Goal: Task Accomplishment & Management: Manage account settings

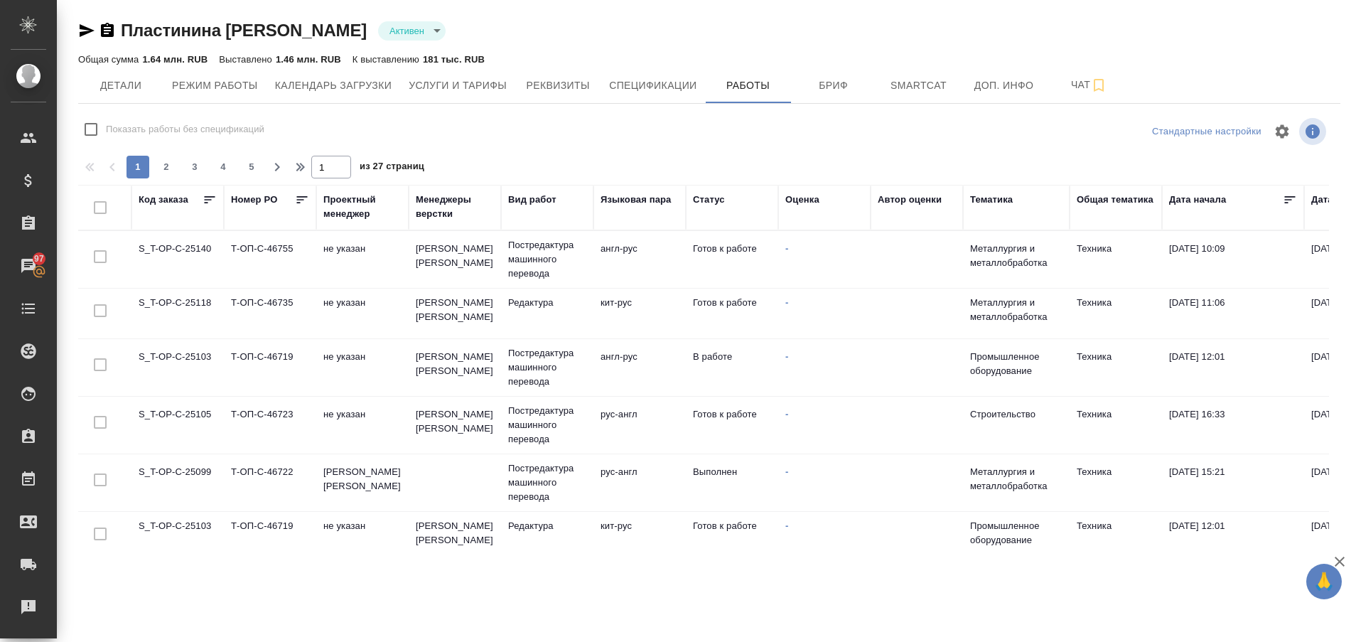
click at [189, 300] on td "S_T-OP-C-25118" at bounding box center [177, 314] width 92 height 50
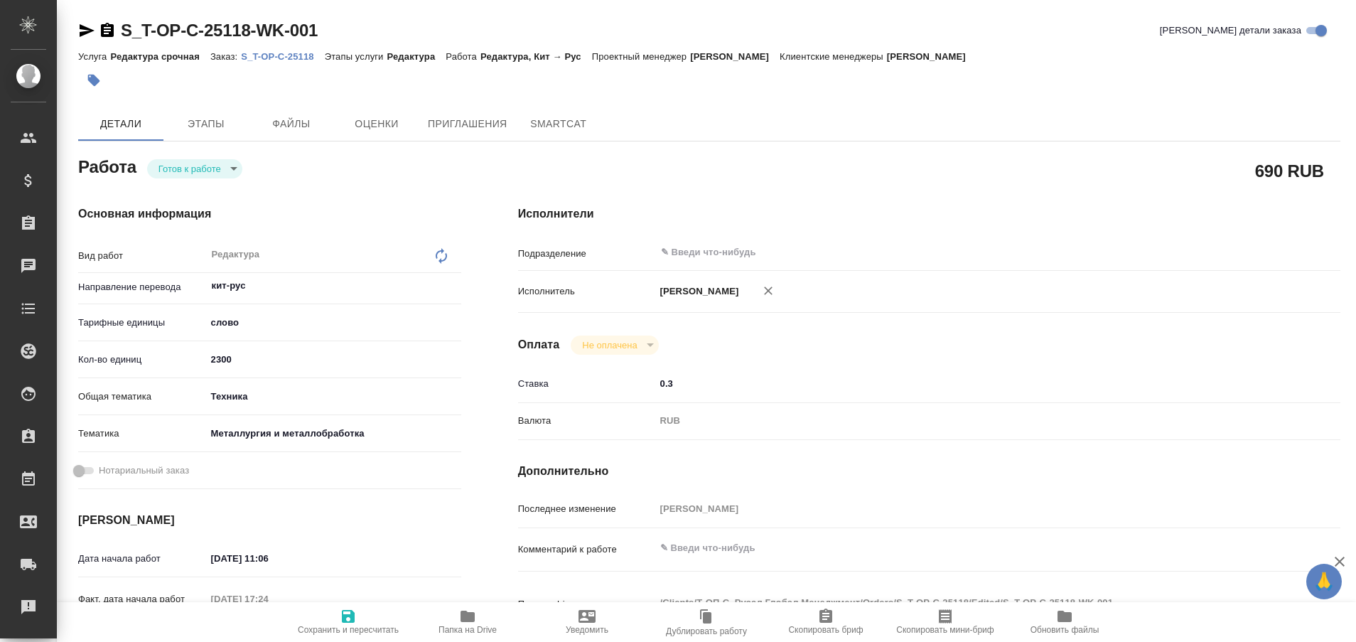
type textarea "x"
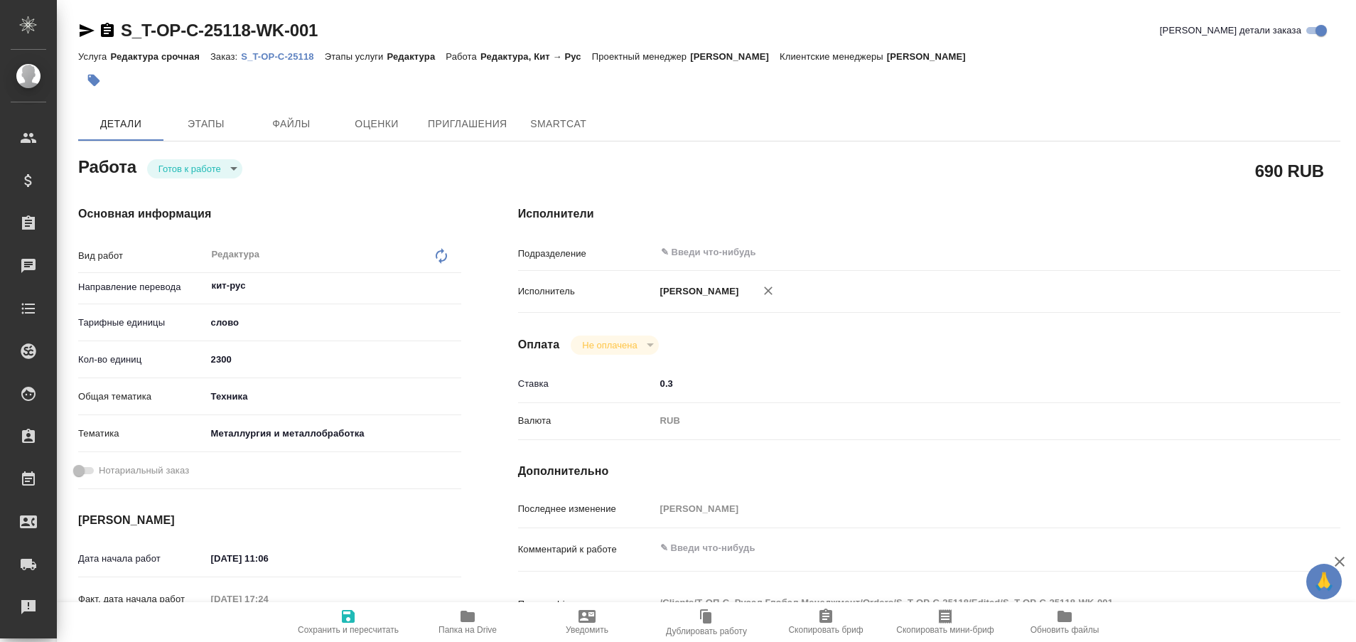
type textarea "x"
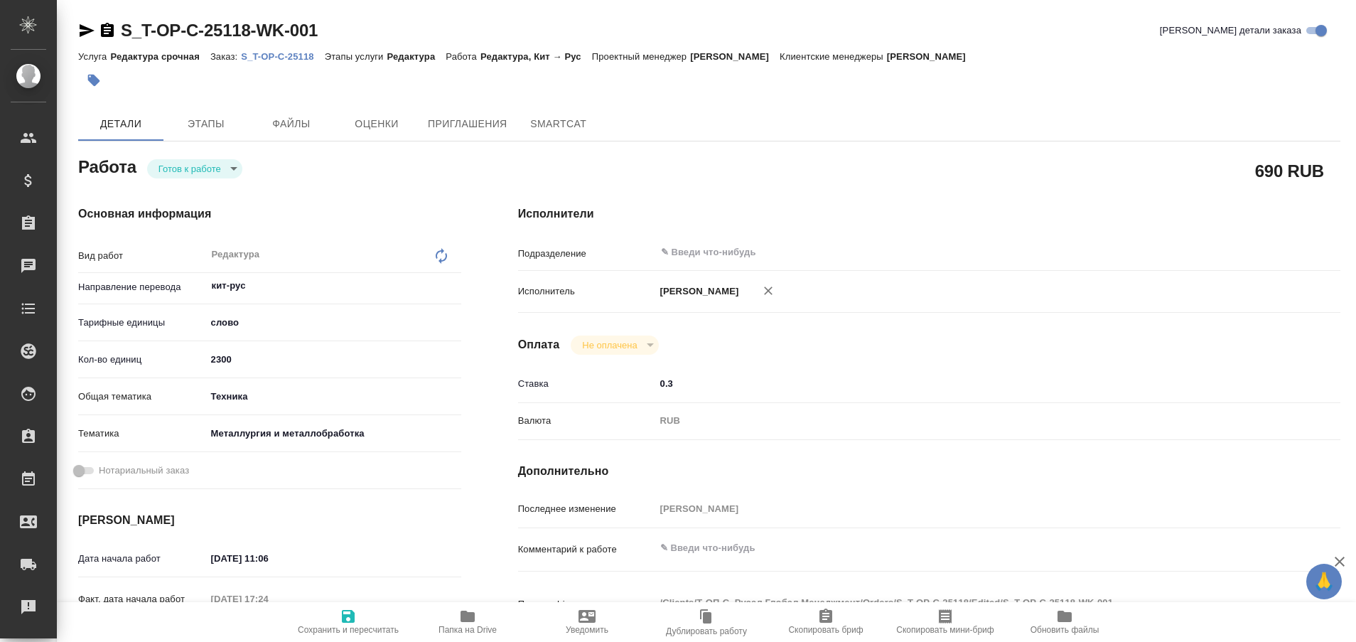
type textarea "x"
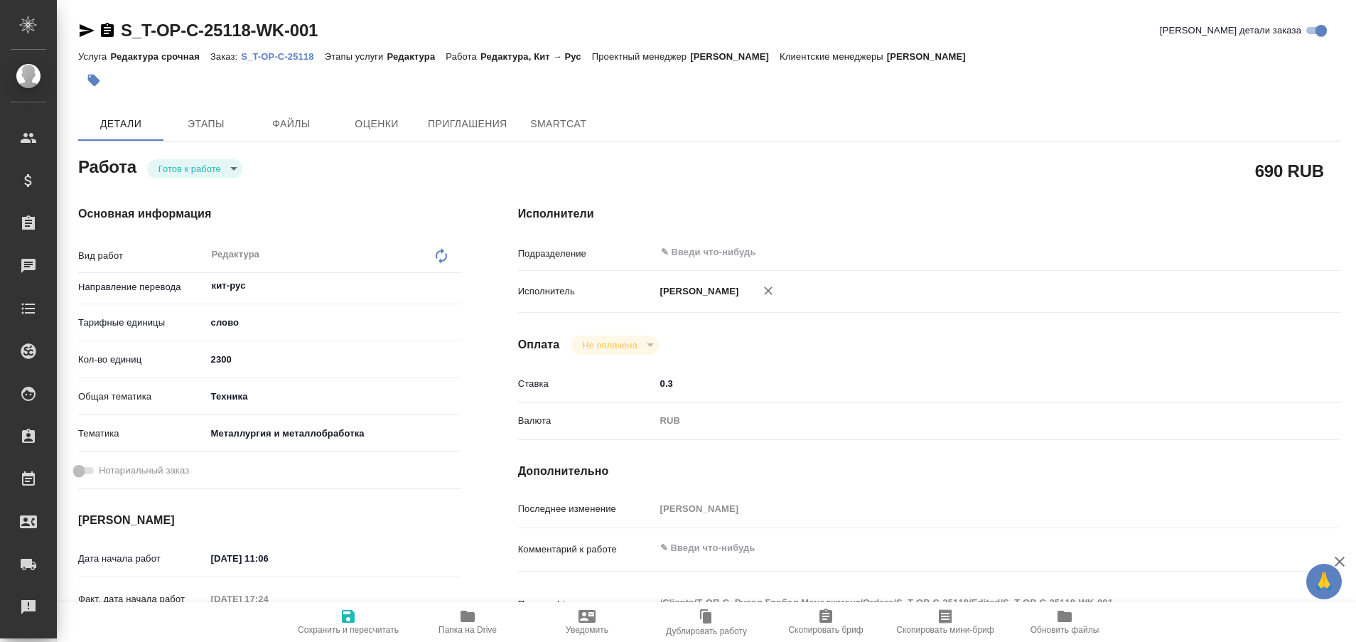
type textarea "x"
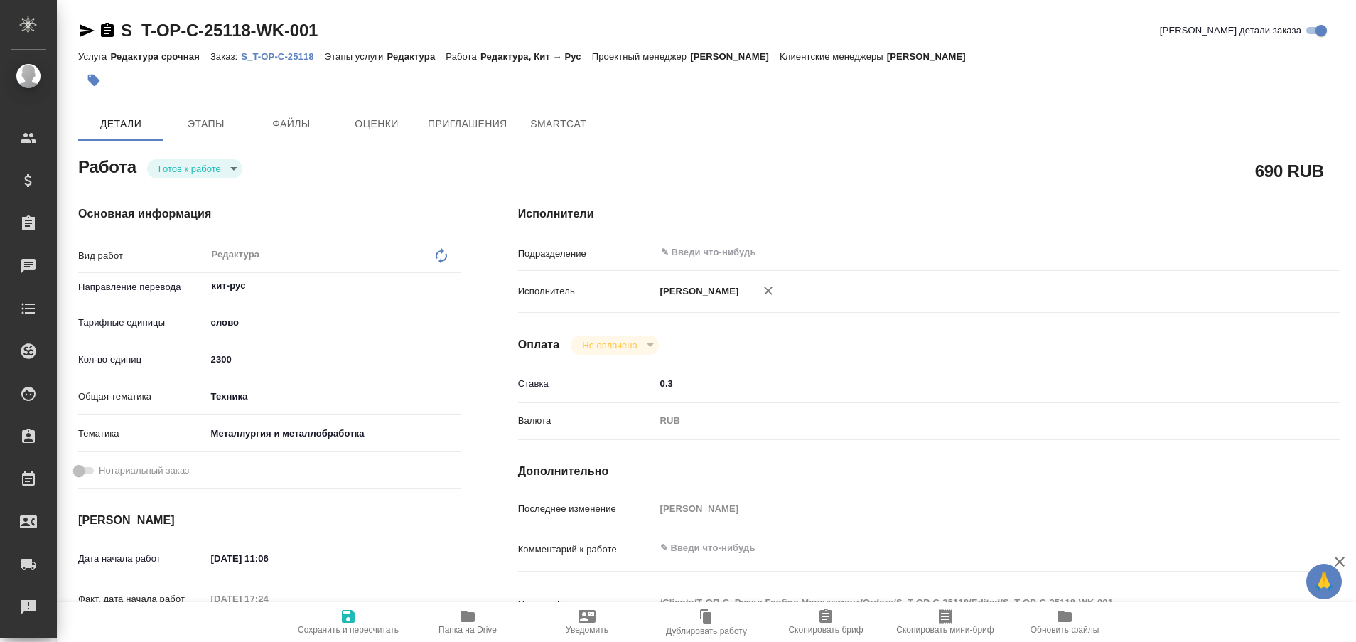
type textarea "x"
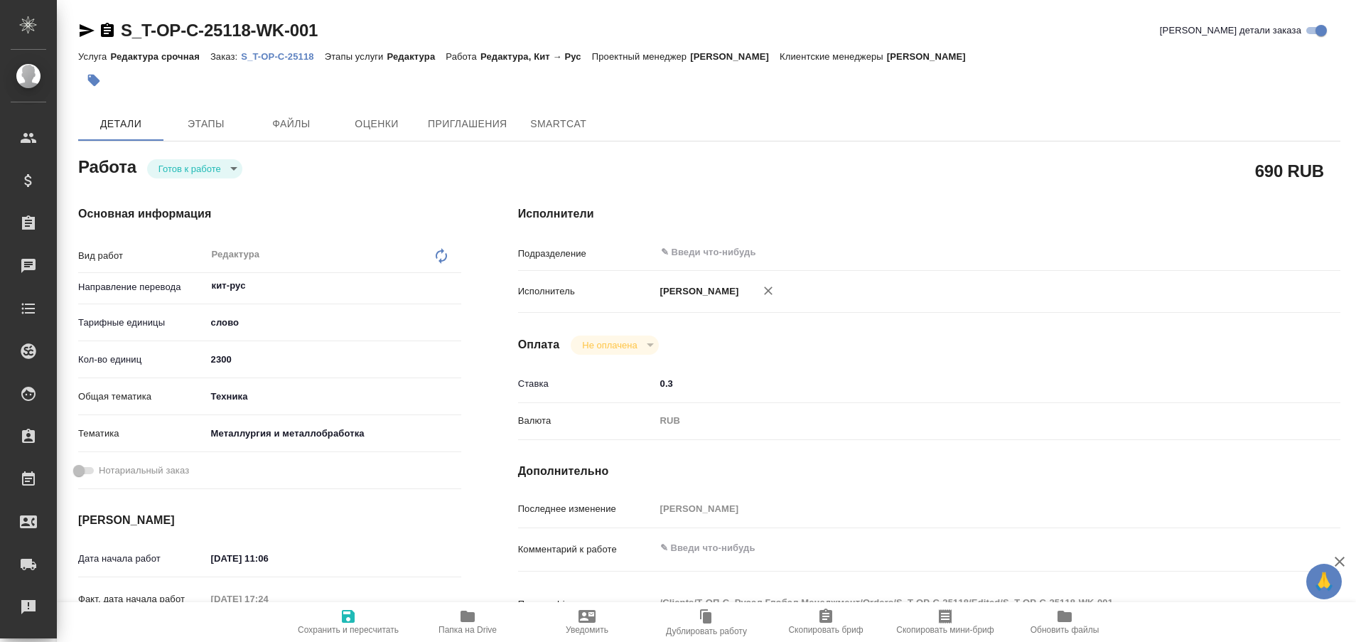
type textarea "x"
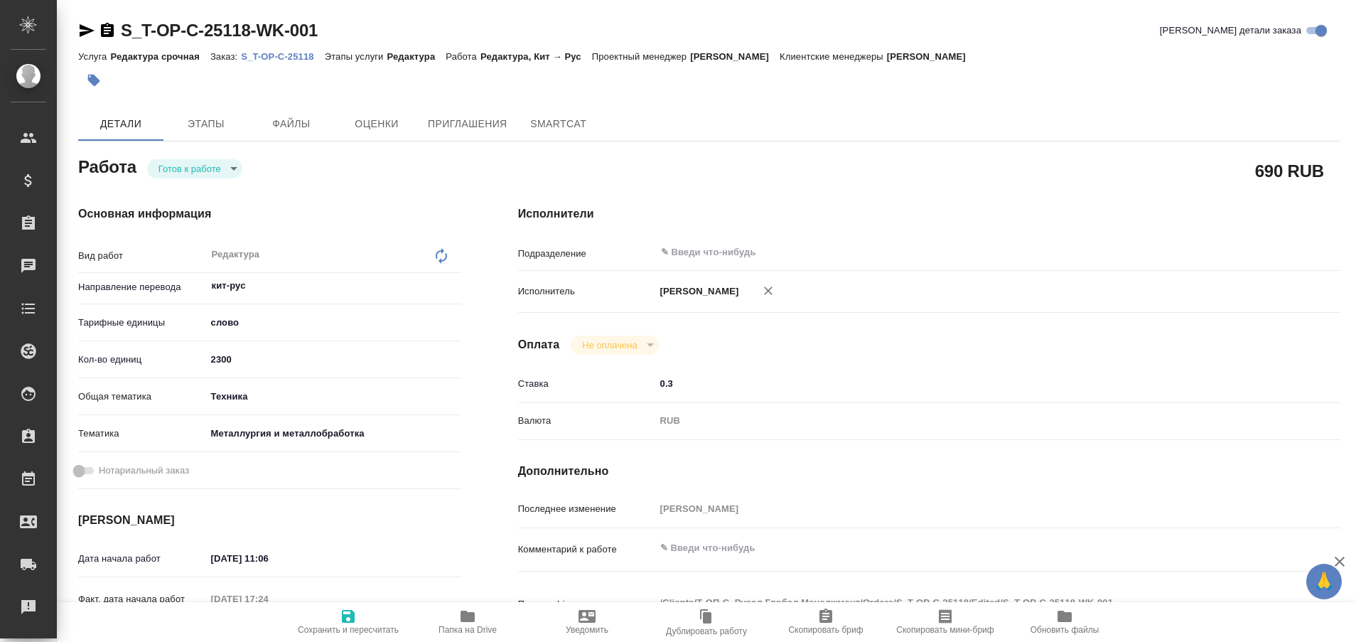
type textarea "x"
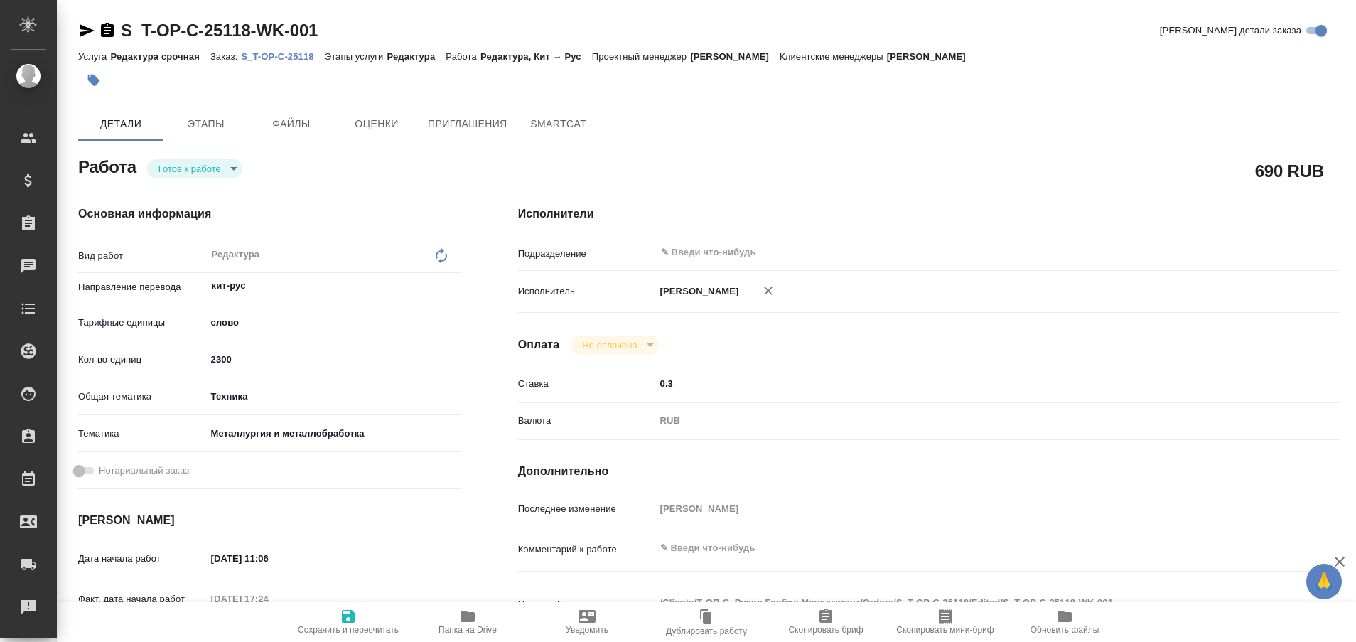
type textarea "x"
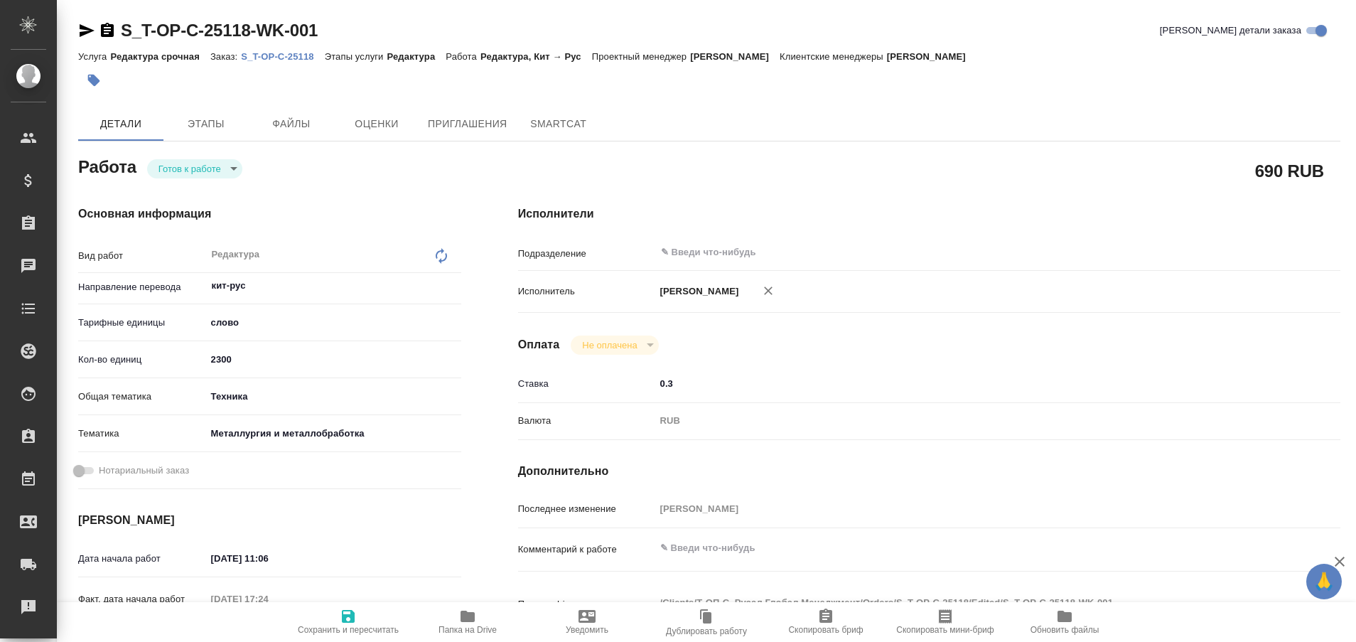
click at [284, 54] on p "S_T-OP-C-25118" at bounding box center [282, 56] width 83 height 11
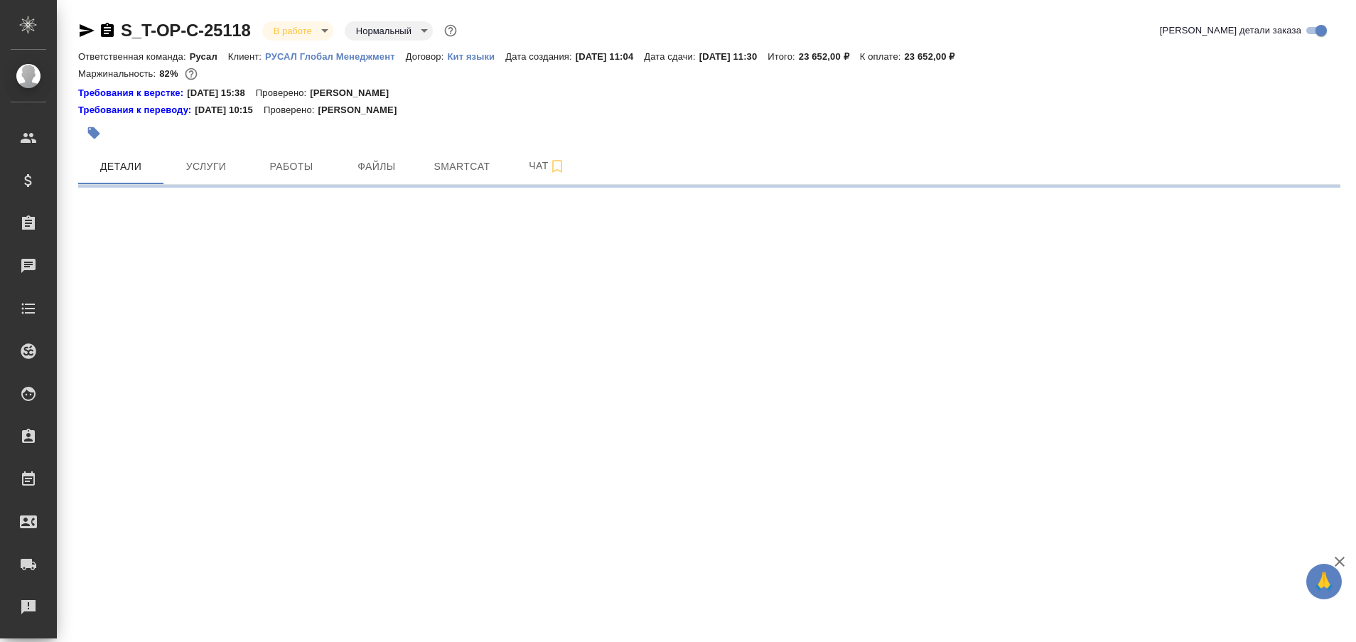
select select "RU"
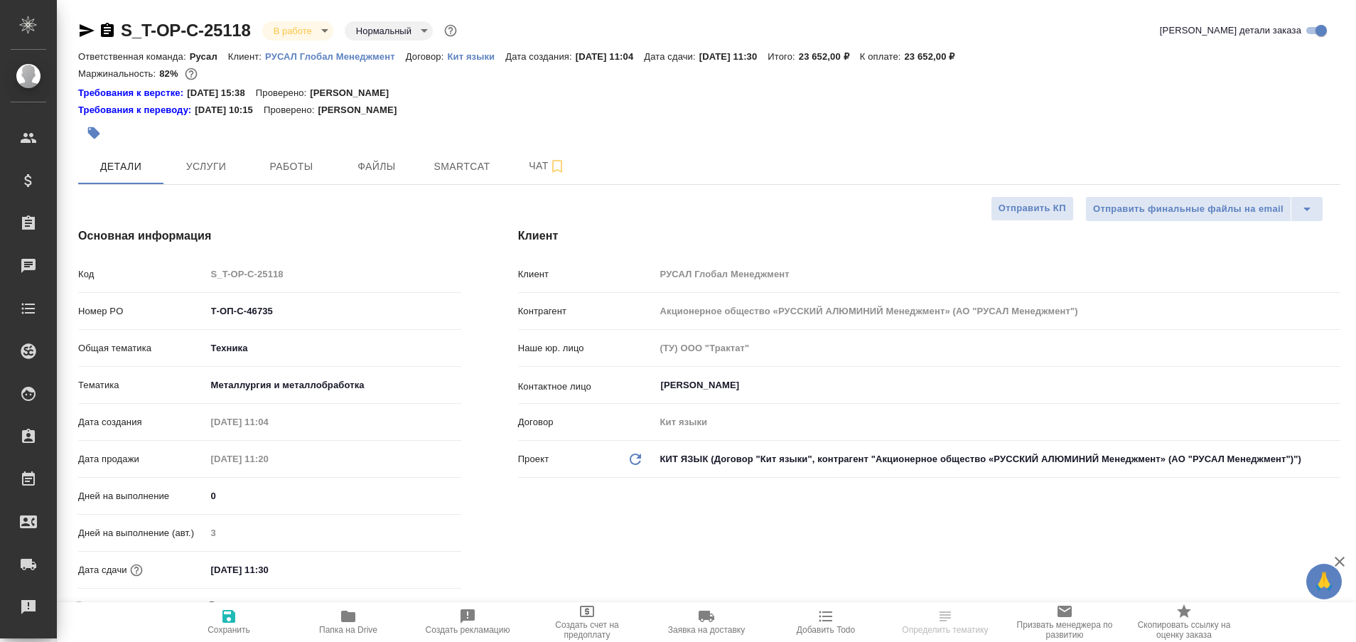
type textarea "x"
type input "Журавлева Александра"
type input "[PERSON_NAME] [PERSON_NAME]"
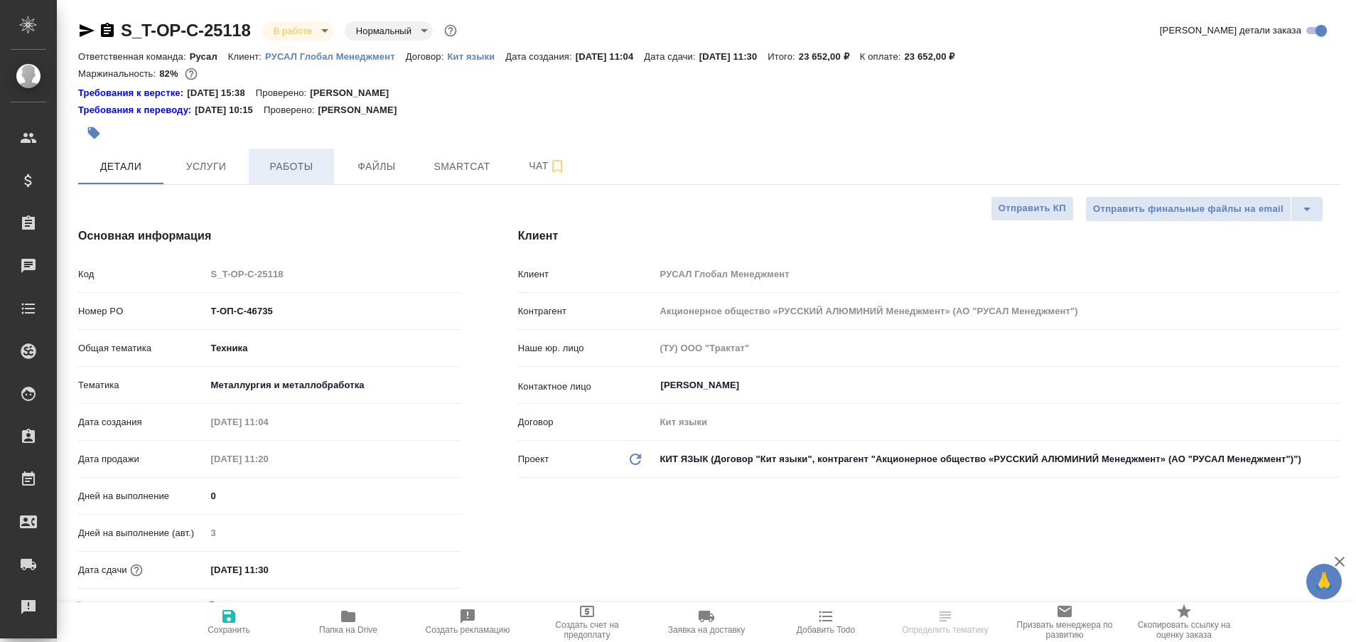
click at [287, 160] on span "Работы" at bounding box center [291, 167] width 68 height 18
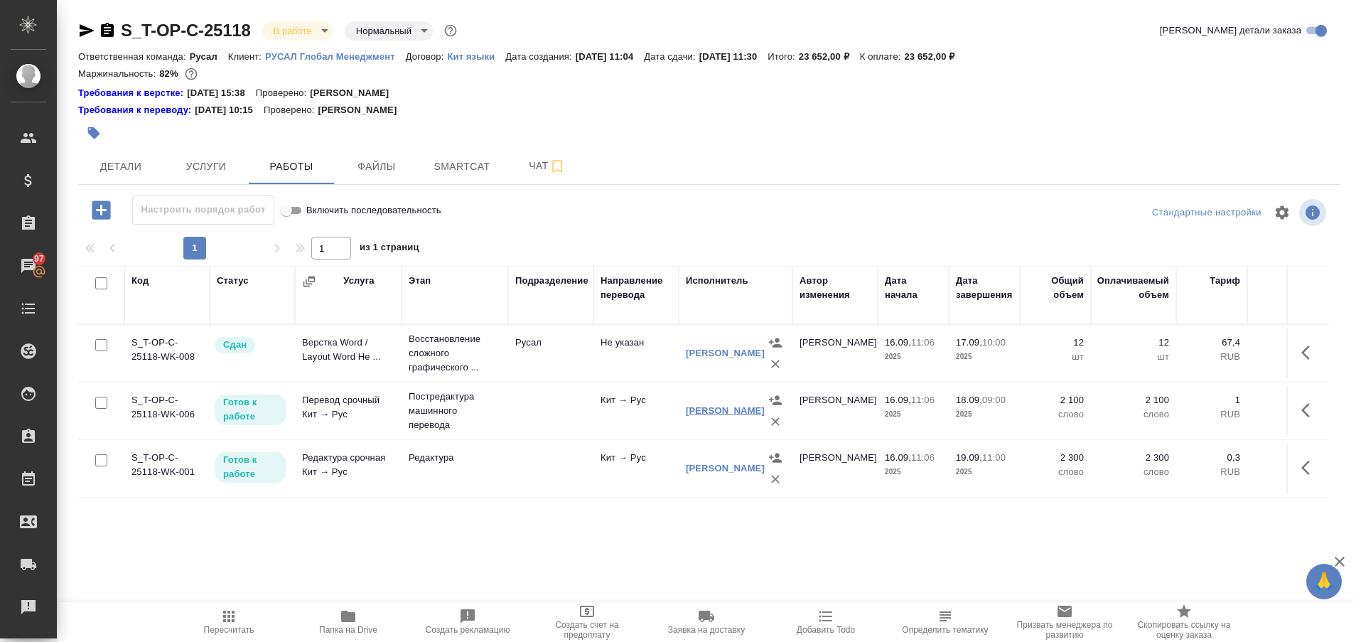
click at [708, 407] on link "Должецкий Денис" at bounding box center [725, 410] width 79 height 11
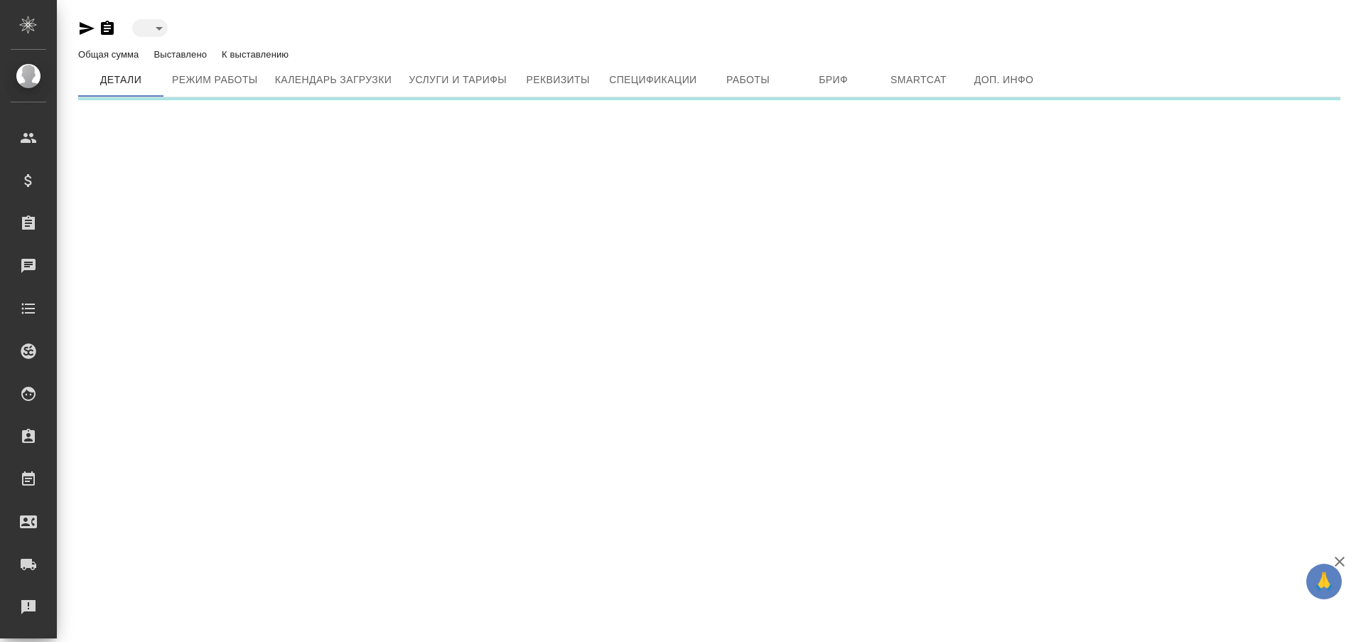
type input "active"
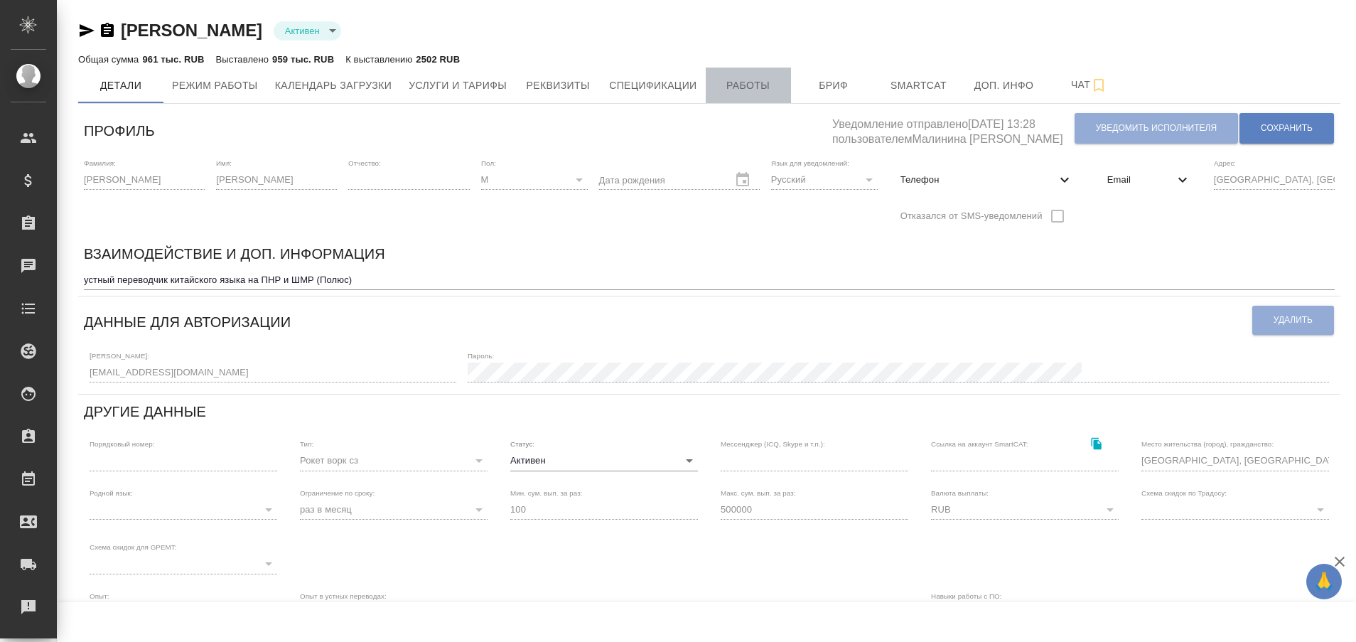
click at [748, 79] on span "Работы" at bounding box center [748, 86] width 68 height 18
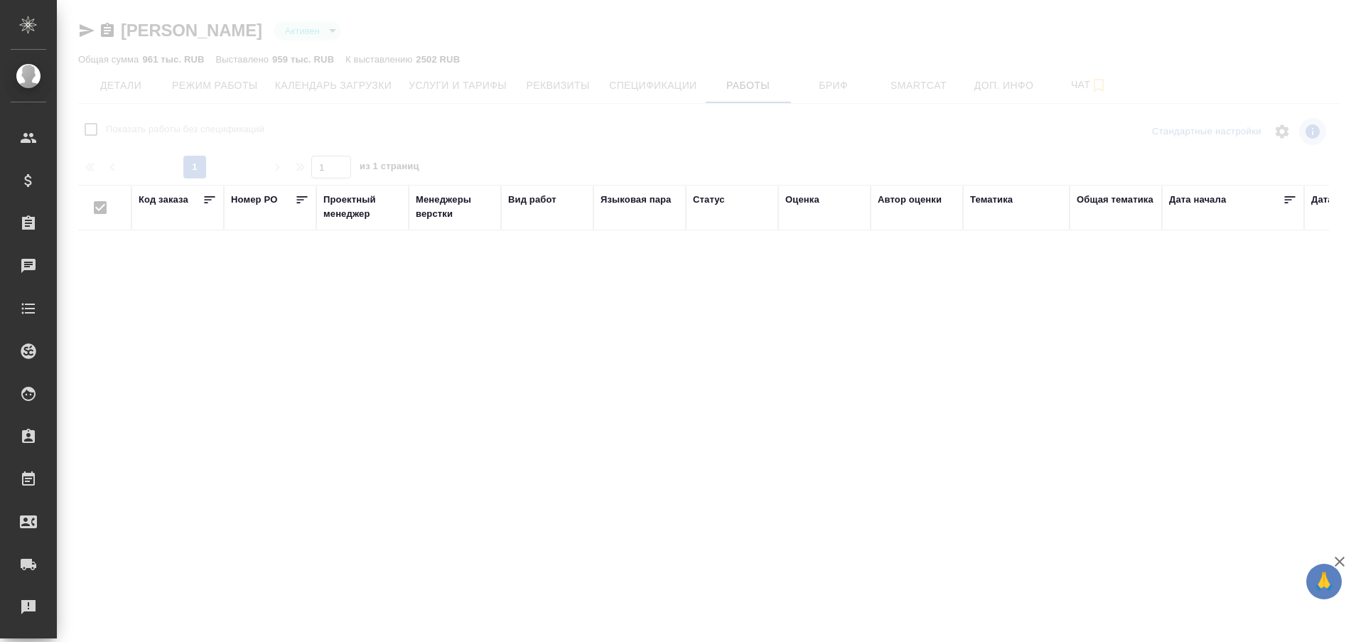
checkbox input "false"
